Goal: Obtain resource: Obtain resource

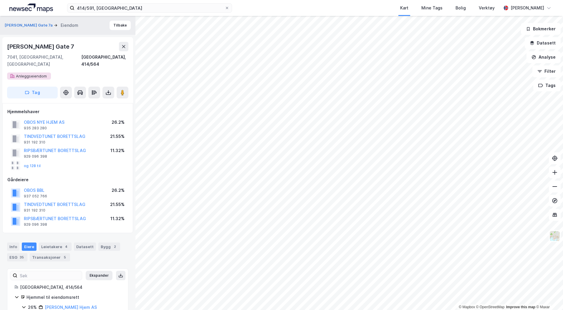
scroll to position [1, 0]
click at [107, 89] on icon at bounding box center [108, 92] width 6 height 6
click at [90, 101] on div "Last ned grunnbok" at bounding box center [79, 103] width 34 height 5
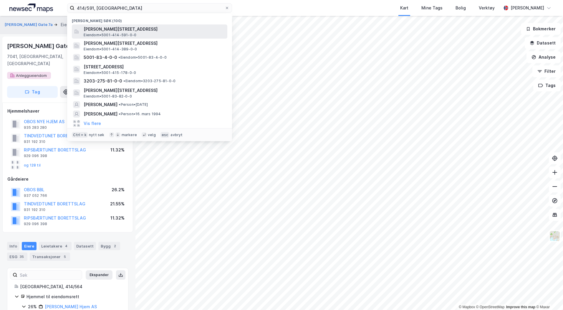
click at [121, 29] on span "[PERSON_NAME][STREET_ADDRESS]" at bounding box center [154, 29] width 141 height 7
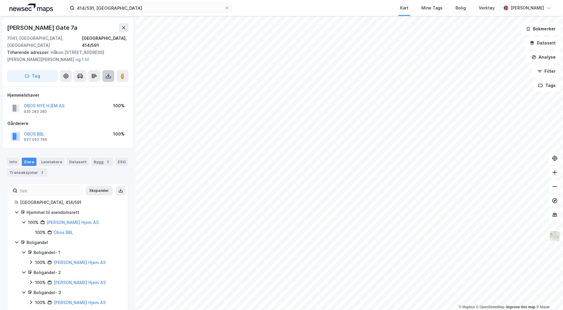
click at [109, 72] on button at bounding box center [108, 76] width 12 height 12
click at [93, 85] on div "Last ned grunnbok" at bounding box center [79, 87] width 34 height 5
click at [2, 62] on div "Haakon [STREET_ADDRESS], 414/591 Tilhørende adresser: [PERSON_NAME][GEOGRAPHIC_…" at bounding box center [67, 163] width 135 height 294
